Goal: Navigation & Orientation: Find specific page/section

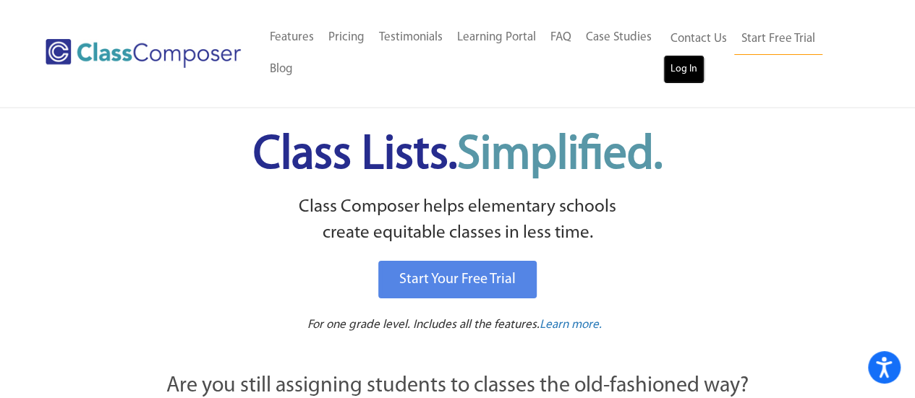
click at [684, 66] on link "Log In" at bounding box center [683, 69] width 41 height 29
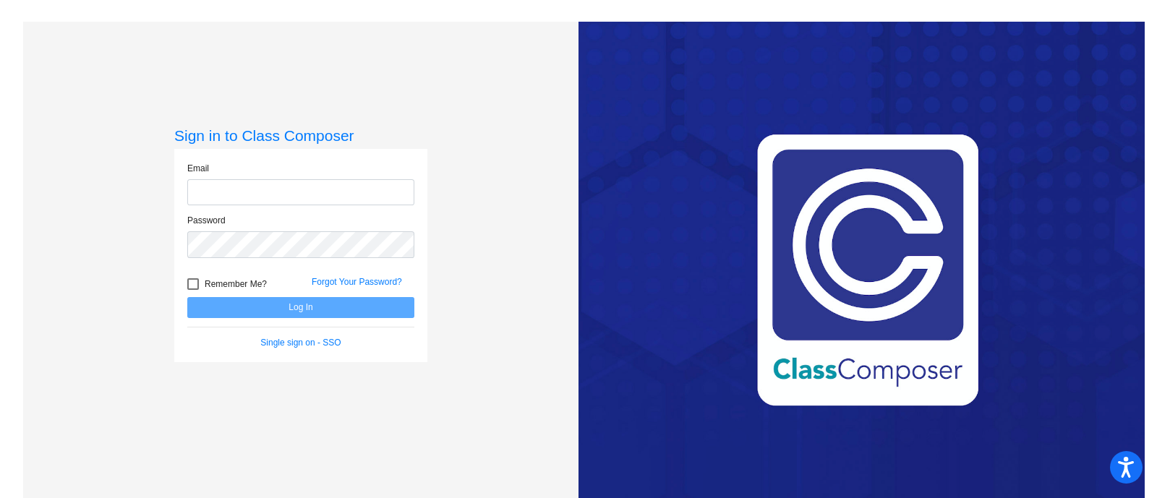
click at [310, 198] on input "email" at bounding box center [300, 192] width 227 height 27
type input "camryn.quirk@irsd.k12.de.us"
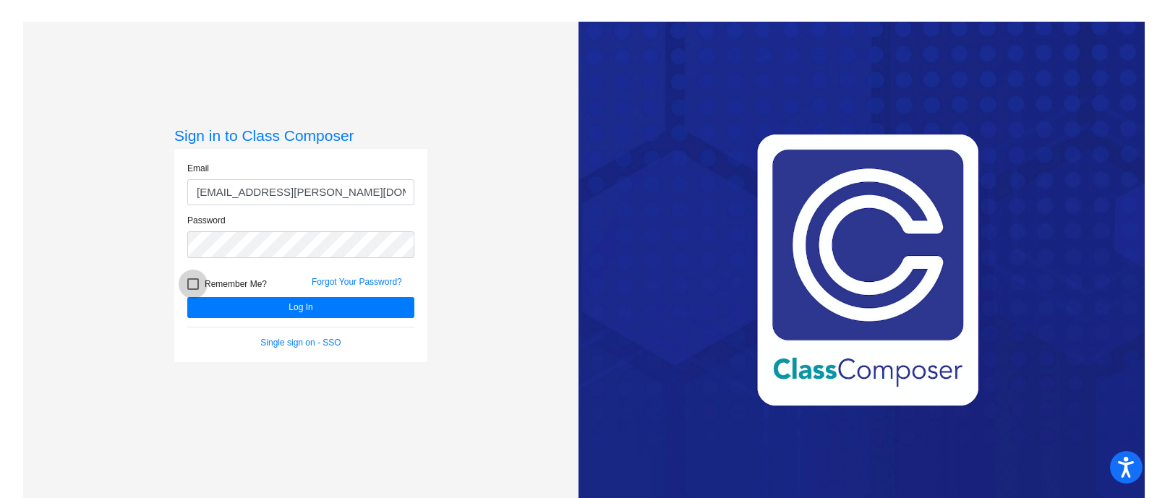
click at [189, 282] on div at bounding box center [193, 284] width 12 height 12
click at [192, 290] on input "Remember Me?" at bounding box center [192, 290] width 1 height 1
checkbox input "true"
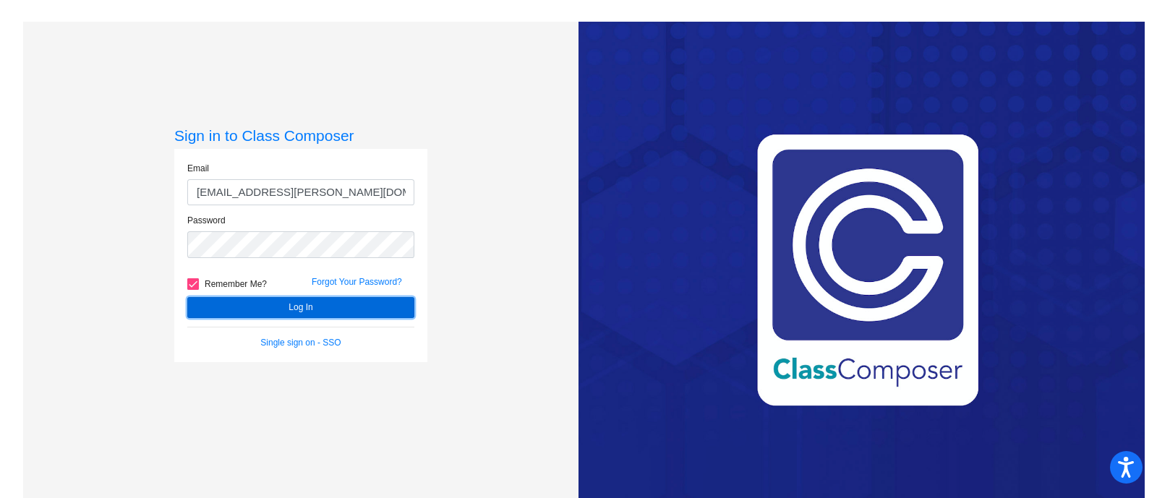
click at [216, 300] on button "Log In" at bounding box center [300, 307] width 227 height 21
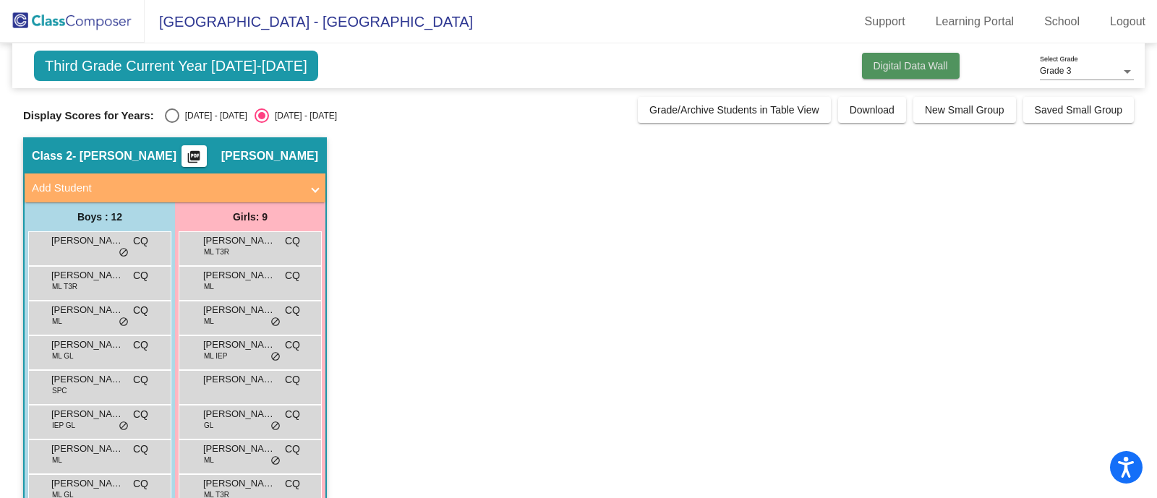
click at [913, 71] on span "Digital Data Wall" at bounding box center [910, 66] width 74 height 12
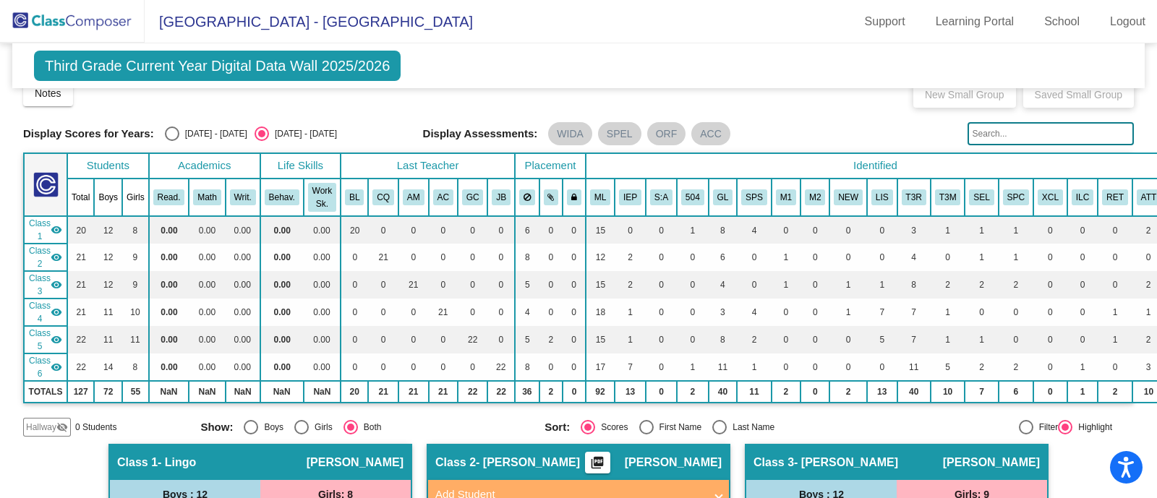
scroll to position [11, 0]
